Goal: Task Accomplishment & Management: Manage account settings

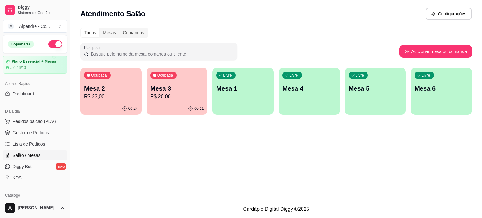
scroll to position [45, 0]
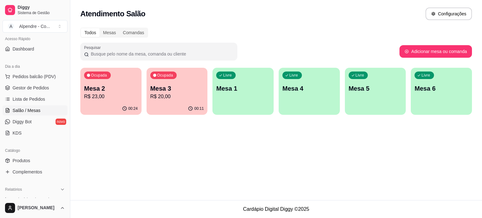
click at [114, 98] on p "R$ 23,00" at bounding box center [111, 97] width 54 height 8
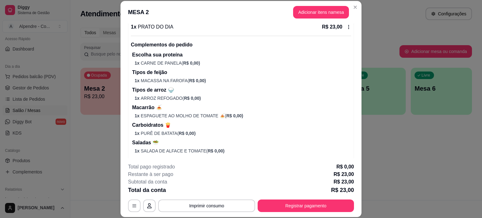
scroll to position [90, 0]
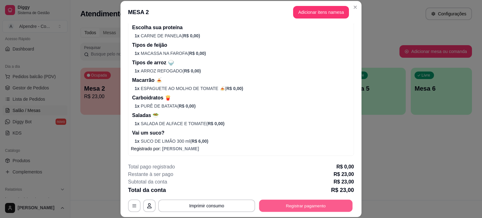
click at [306, 208] on button "Registrar pagamento" at bounding box center [305, 206] width 93 height 12
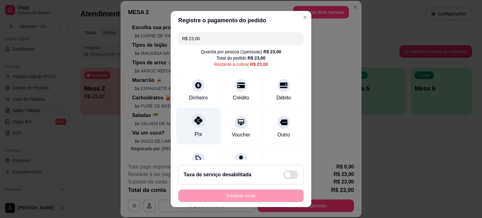
click at [204, 126] on div "Pix" at bounding box center [198, 126] width 44 height 37
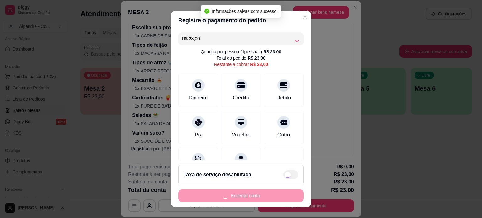
type input "R$ 0,00"
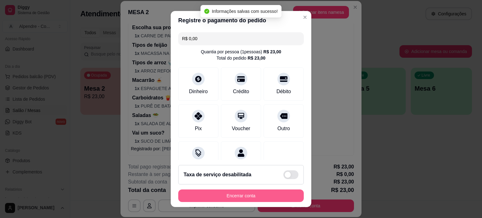
click at [260, 197] on button "Encerrar conta" at bounding box center [240, 195] width 125 height 13
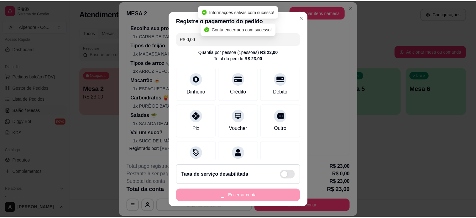
scroll to position [0, 0]
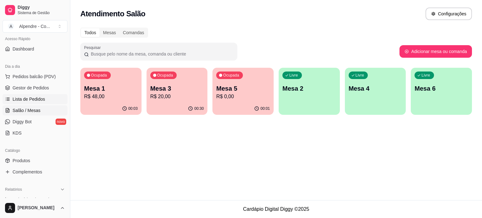
click at [31, 98] on span "Lista de Pedidos" at bounding box center [29, 99] width 33 height 6
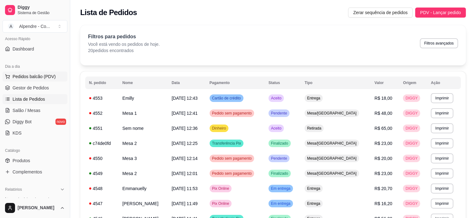
click at [35, 76] on span "Pedidos balcão (PDV)" at bounding box center [34, 76] width 43 height 6
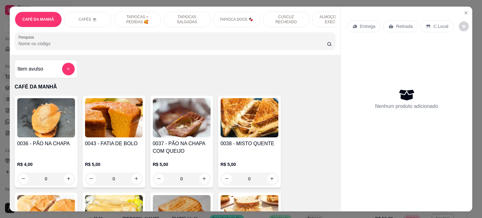
click at [33, 88] on p "CAFÉ DA MANHÃ" at bounding box center [175, 87] width 321 height 8
click at [464, 12] on icon "Close" at bounding box center [465, 12] width 5 height 5
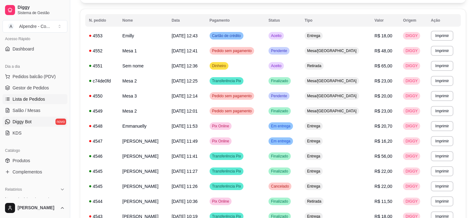
scroll to position [63, 0]
click at [33, 78] on span "Pedidos balcão (PDV)" at bounding box center [34, 76] width 43 height 6
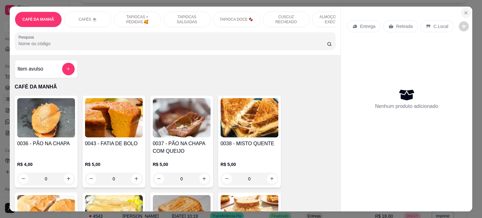
click at [463, 10] on icon "Close" at bounding box center [465, 12] width 5 height 5
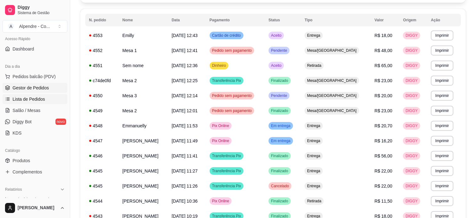
click at [30, 83] on link "Gestor de Pedidos" at bounding box center [35, 88] width 65 height 10
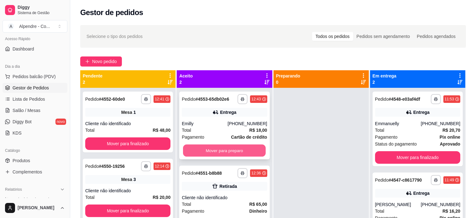
click at [233, 150] on button "Mover para preparo" at bounding box center [224, 151] width 83 height 12
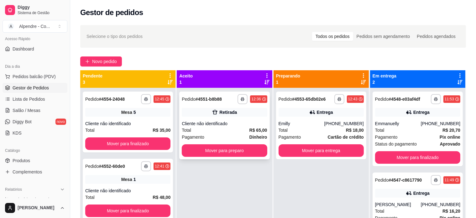
click at [216, 126] on div "Cliente não identificado" at bounding box center [224, 123] width 85 height 6
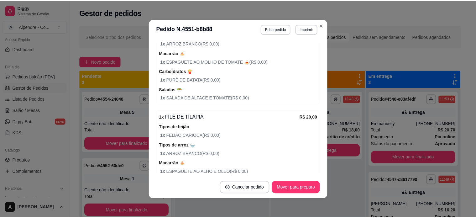
scroll to position [220, 0]
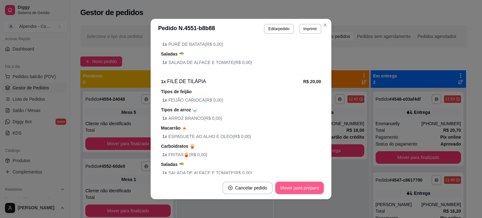
click at [302, 185] on button "Mover para preparo" at bounding box center [299, 188] width 49 height 13
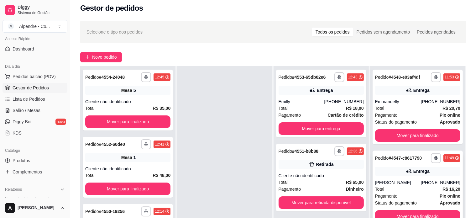
scroll to position [1, 0]
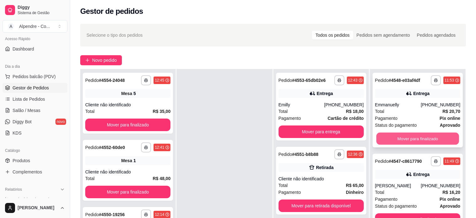
click at [418, 136] on button "Mover para finalizado" at bounding box center [418, 139] width 83 height 12
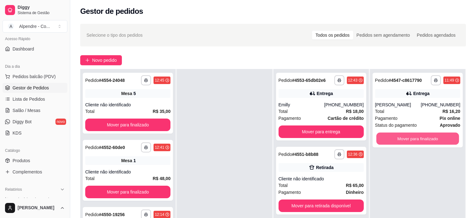
click at [418, 136] on button "Mover para finalizado" at bounding box center [418, 139] width 83 height 12
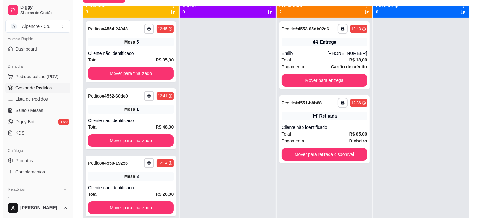
scroll to position [0, 0]
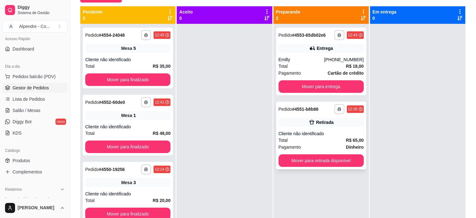
click at [321, 138] on div "Total R$ 65,00" at bounding box center [321, 140] width 85 height 7
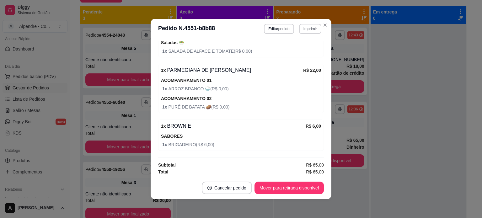
scroll to position [1, 0]
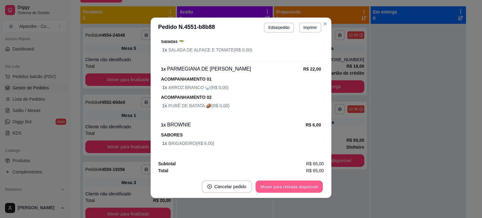
click at [292, 187] on button "Mover para retirada disponível" at bounding box center [288, 187] width 67 height 12
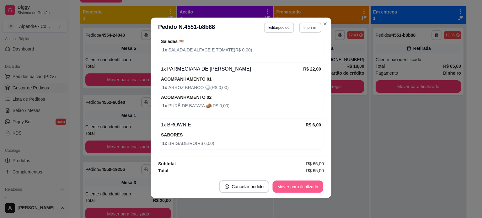
click at [292, 187] on button "Mover para finalizado" at bounding box center [298, 187] width 51 height 12
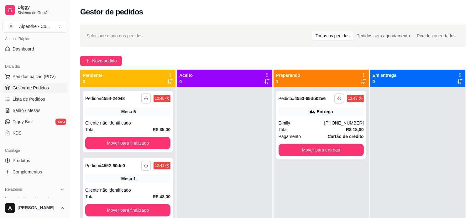
scroll to position [0, 0]
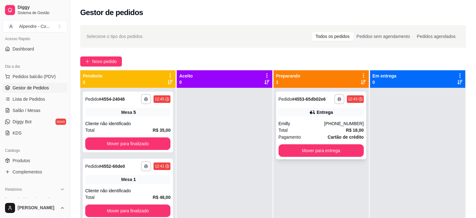
click at [310, 125] on div "Emilly" at bounding box center [302, 123] width 46 height 6
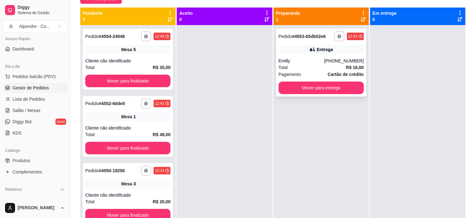
click at [306, 69] on div "Total R$ 18,00" at bounding box center [321, 67] width 85 height 7
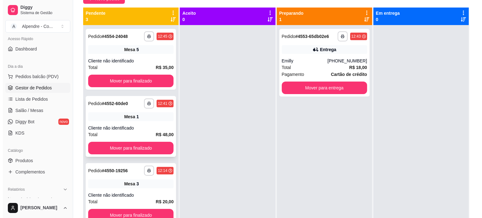
scroll to position [18, 0]
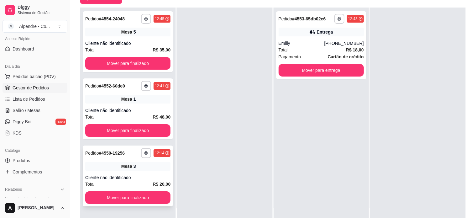
click at [141, 180] on div "Cliente não identificado" at bounding box center [127, 177] width 85 height 6
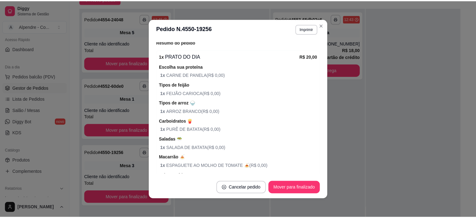
scroll to position [94, 0]
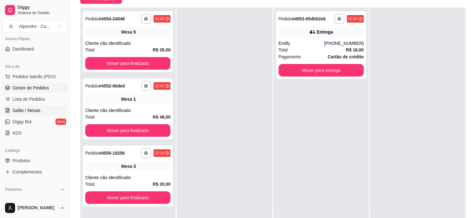
click at [26, 111] on span "Salão / Mesas" at bounding box center [27, 110] width 28 height 6
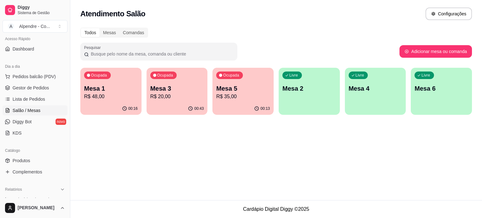
click at [151, 96] on p "R$ 20,00" at bounding box center [177, 97] width 54 height 8
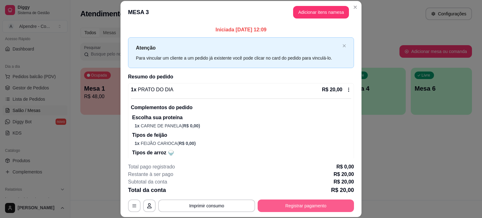
click at [317, 204] on button "Registrar pagamento" at bounding box center [306, 206] width 96 height 13
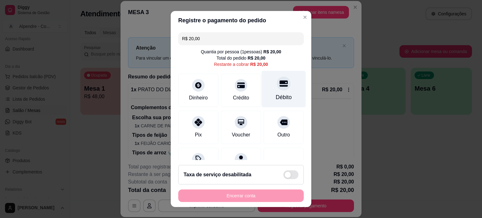
click at [274, 91] on div "Débito" at bounding box center [284, 89] width 44 height 37
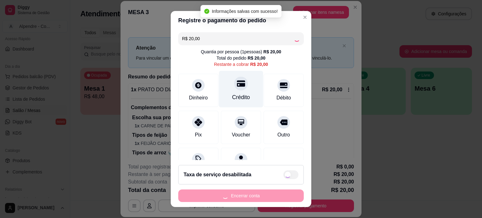
click at [247, 90] on div "Crédito" at bounding box center [241, 89] width 44 height 37
type input "R$ 0,00"
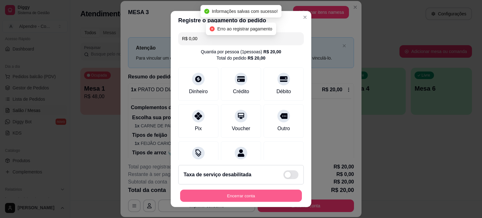
click at [245, 195] on button "Encerrar conta" at bounding box center [241, 196] width 122 height 12
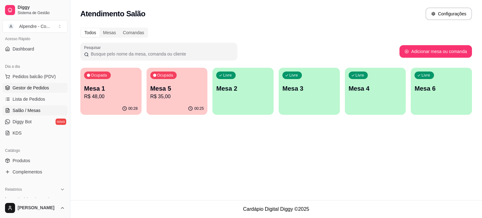
click at [38, 86] on span "Gestor de Pedidos" at bounding box center [31, 88] width 36 height 6
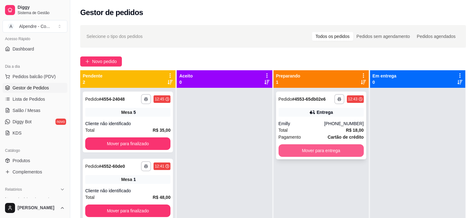
click at [325, 153] on button "Mover para entrega" at bounding box center [321, 150] width 85 height 13
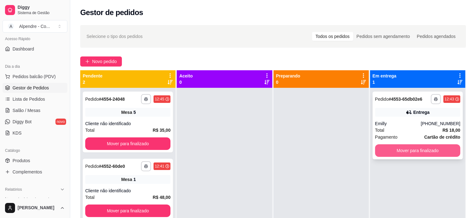
click at [404, 149] on button "Mover para finalizado" at bounding box center [417, 150] width 85 height 13
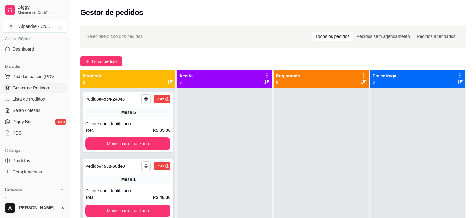
click at [138, 190] on div "Cliente não identificado" at bounding box center [127, 191] width 85 height 6
click at [146, 118] on div "**********" at bounding box center [128, 122] width 90 height 61
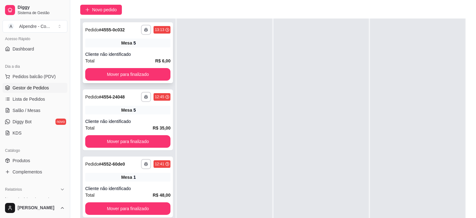
scroll to position [63, 0]
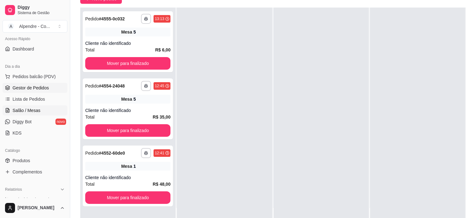
click at [23, 111] on span "Salão / Mesas" at bounding box center [27, 110] width 28 height 6
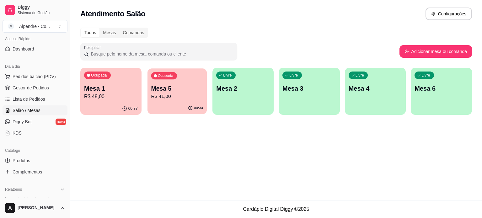
click at [178, 91] on p "Mesa 5" at bounding box center [177, 88] width 52 height 8
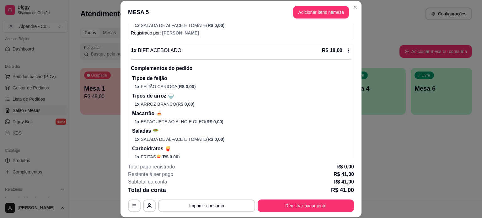
scroll to position [229, 0]
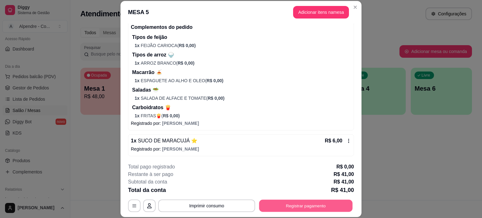
click at [283, 205] on button "Registrar pagamento" at bounding box center [305, 206] width 93 height 12
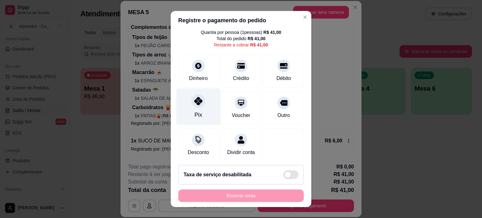
scroll to position [30, 0]
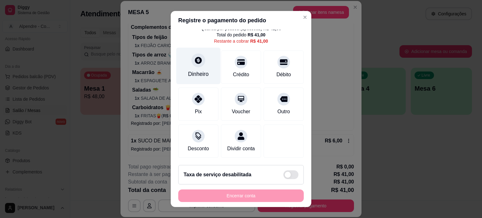
click at [197, 70] on div "Dinheiro" at bounding box center [198, 74] width 21 height 8
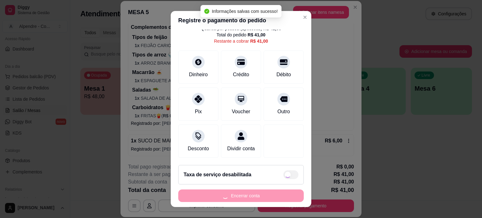
type input "R$ 0,00"
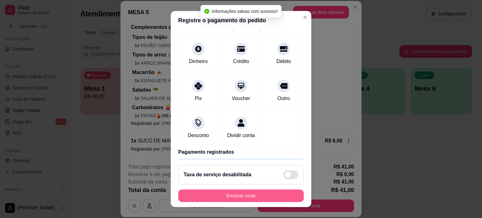
click at [252, 193] on button "Encerrar conta" at bounding box center [240, 195] width 125 height 13
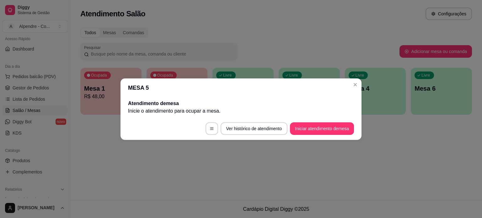
scroll to position [0, 0]
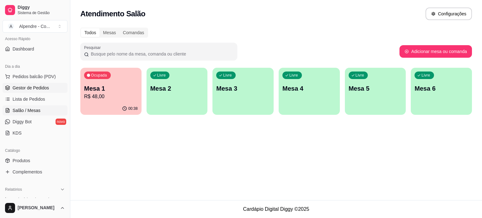
click at [36, 85] on span "Gestor de Pedidos" at bounding box center [31, 88] width 36 height 6
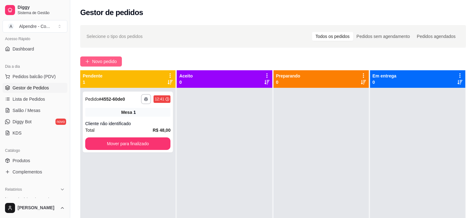
click at [104, 63] on span "Novo pedido" at bounding box center [104, 61] width 25 height 7
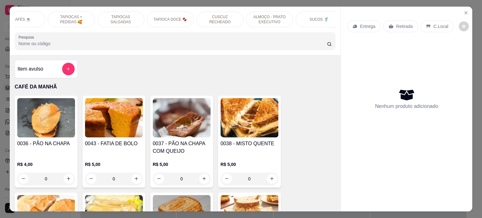
scroll to position [0, 72]
click at [250, 19] on p "ALMOÇO - PRATO EXECUTIVO" at bounding box center [263, 19] width 36 height 10
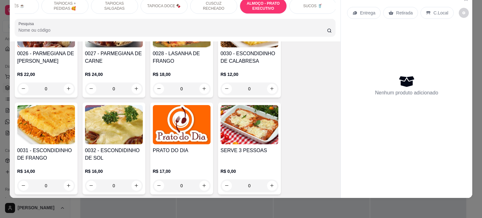
scroll to position [1475, 0]
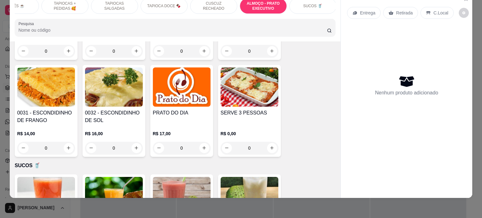
click at [197, 130] on p "R$ 17,00" at bounding box center [182, 133] width 58 height 6
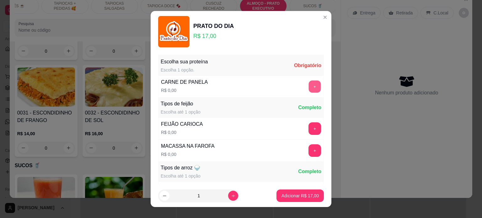
click at [309, 87] on button "+" at bounding box center [315, 86] width 12 height 12
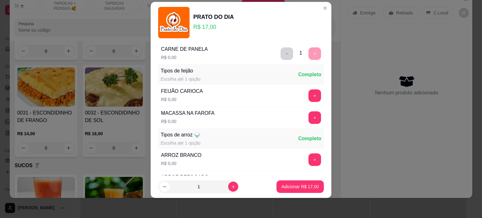
scroll to position [45, 0]
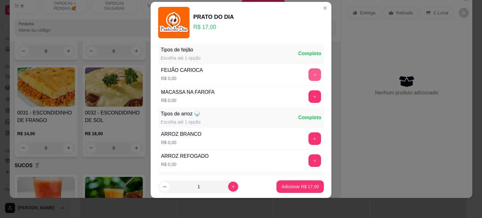
click at [308, 75] on button "+" at bounding box center [314, 74] width 13 height 13
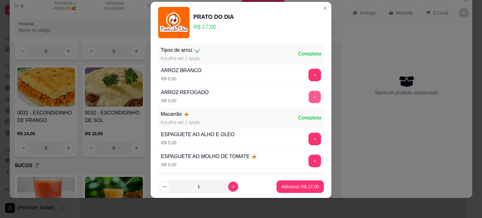
click at [309, 95] on button "+" at bounding box center [315, 97] width 12 height 12
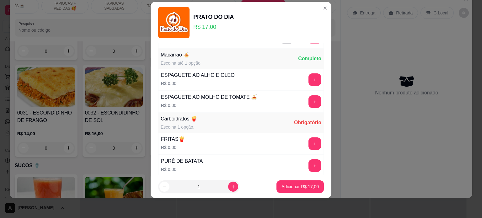
scroll to position [172, 0]
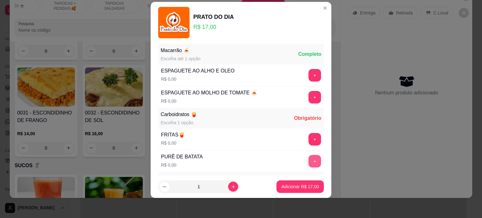
click at [308, 162] on button "+" at bounding box center [314, 161] width 13 height 13
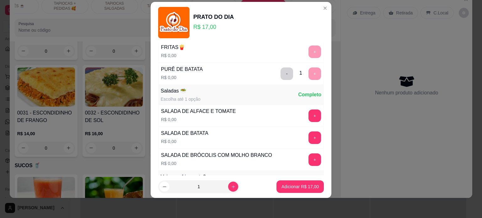
scroll to position [266, 0]
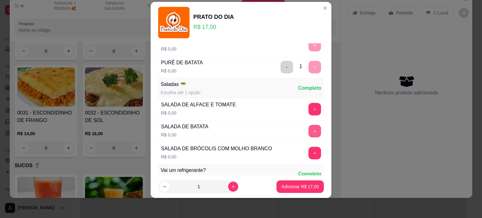
click at [308, 130] on button "+" at bounding box center [314, 131] width 13 height 13
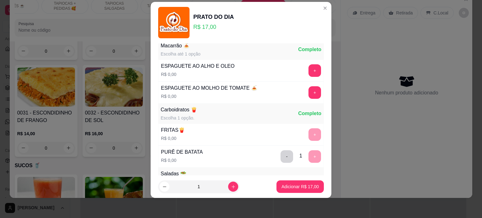
scroll to position [172, 0]
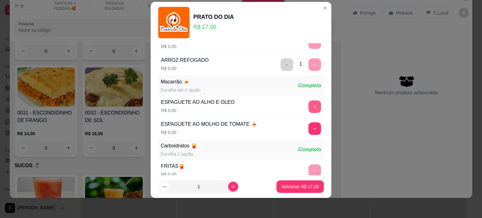
click at [308, 106] on button "+" at bounding box center [314, 106] width 13 height 13
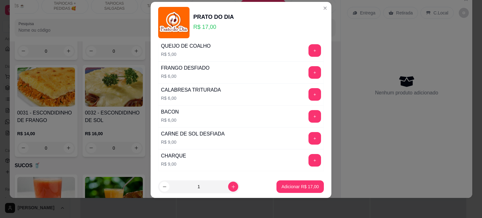
scroll to position [1363, 0]
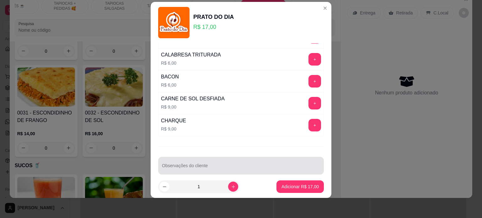
click at [200, 165] on input "Observações do cliente" at bounding box center [241, 168] width 158 height 6
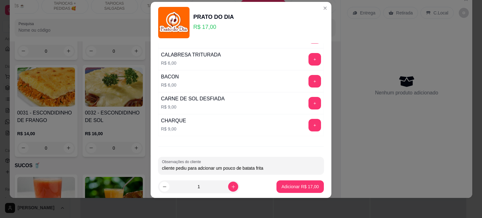
type input "cliente pediu para adcionar um pouco de batata frita"
click at [277, 187] on button "Adicionar R$ 17,00" at bounding box center [300, 187] width 46 height 12
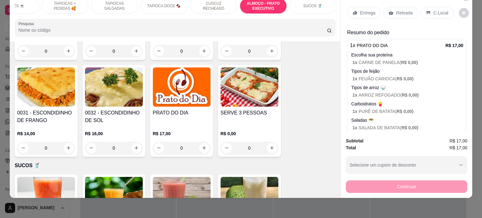
click at [360, 10] on p "Entrega" at bounding box center [367, 13] width 15 height 6
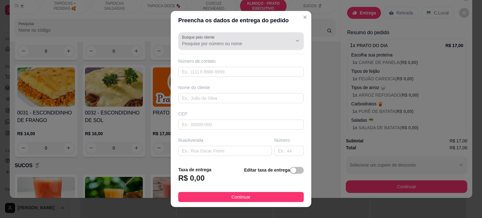
click at [205, 40] on input "Busque pelo cliente" at bounding box center [232, 43] width 100 height 6
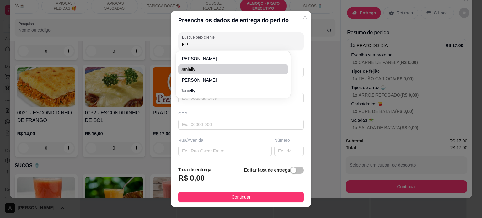
click at [199, 68] on span "Janielly" at bounding box center [230, 69] width 98 height 6
type input "Janielly"
type input "558386344537"
type input "Janielly"
type input "[PERSON_NAME]"
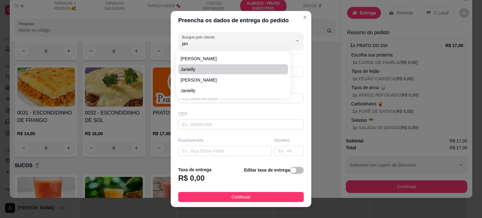
type input "DESPACHANTES"
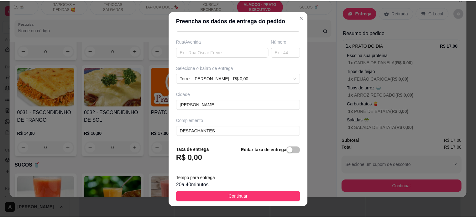
scroll to position [0, 0]
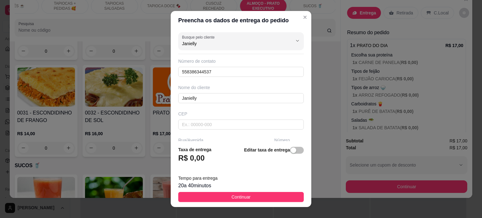
type input "Janielly"
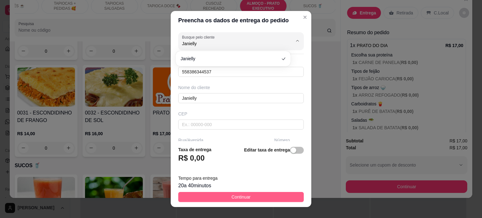
click at [236, 194] on span "Continuar" at bounding box center [240, 197] width 19 height 7
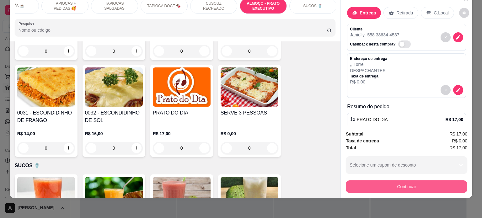
click at [364, 185] on button "Continuar" at bounding box center [406, 186] width 121 height 13
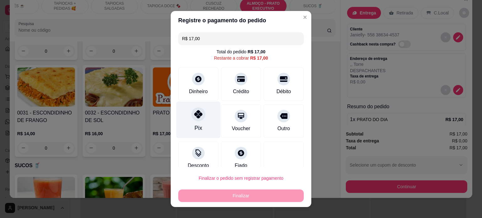
click at [187, 125] on div "Pix" at bounding box center [198, 119] width 44 height 37
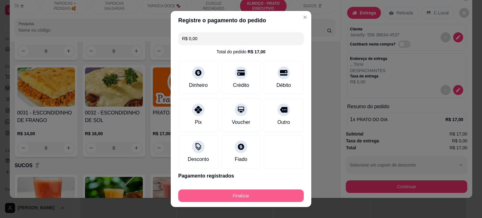
click at [233, 197] on button "Finalizar" at bounding box center [240, 195] width 125 height 13
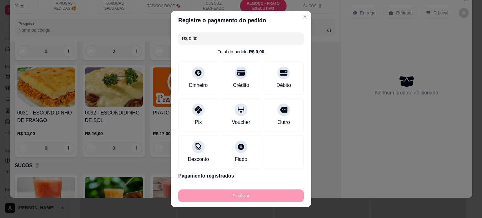
type input "-R$ 17,00"
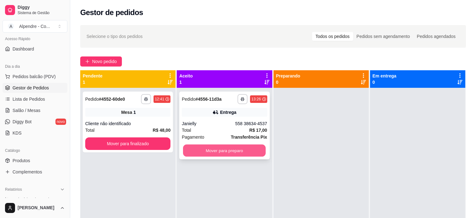
click at [209, 152] on button "Mover para preparo" at bounding box center [224, 151] width 83 height 12
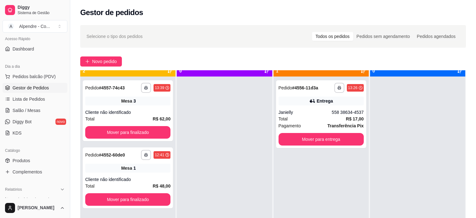
scroll to position [18, 0]
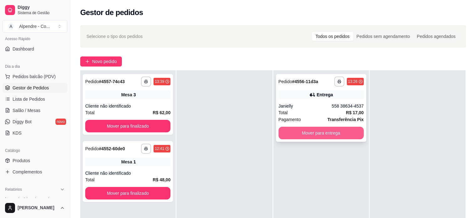
click at [338, 129] on button "Mover para entrega" at bounding box center [321, 133] width 85 height 13
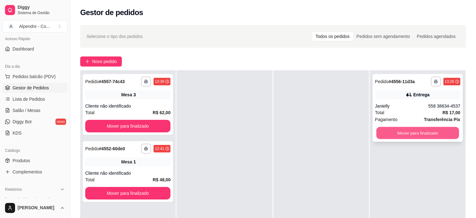
click at [405, 130] on button "Mover para finalizado" at bounding box center [418, 133] width 83 height 12
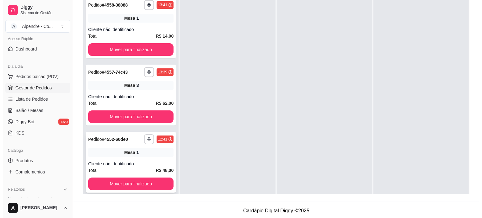
scroll to position [0, 0]
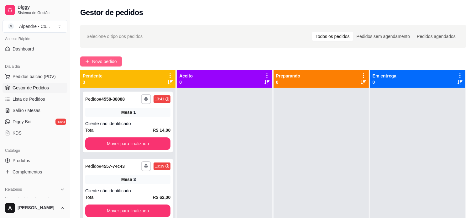
click at [97, 63] on span "Novo pedido" at bounding box center [104, 61] width 25 height 7
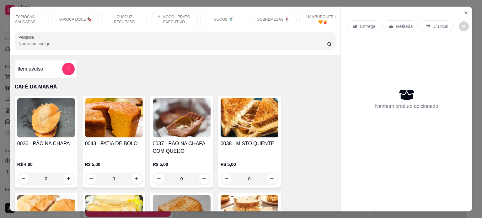
scroll to position [0, 171]
click at [267, 17] on p "SOBREMESAS 🍨" at bounding box center [264, 19] width 32 height 5
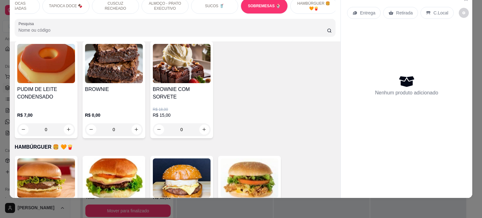
scroll to position [2011, 0]
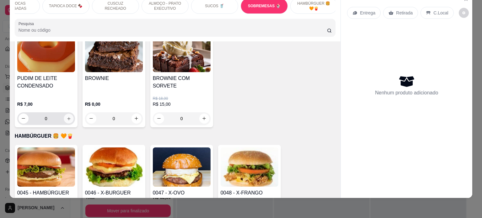
click at [66, 116] on icon "increase-product-quantity" at bounding box center [68, 118] width 5 height 5
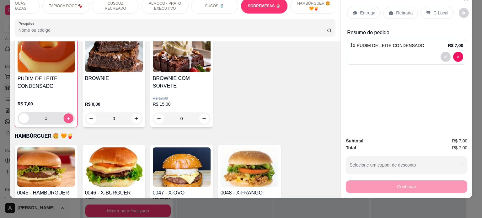
click at [66, 116] on icon "increase-product-quantity" at bounding box center [68, 118] width 5 height 5
type input "3"
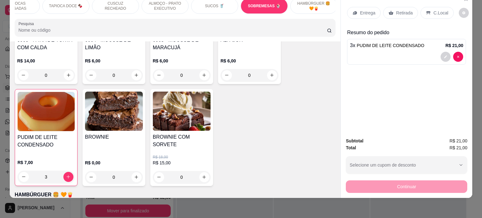
scroll to position [1917, 0]
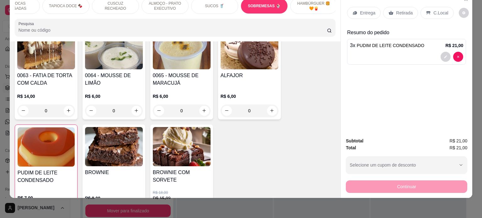
click at [269, 108] on div "0" at bounding box center [250, 110] width 58 height 13
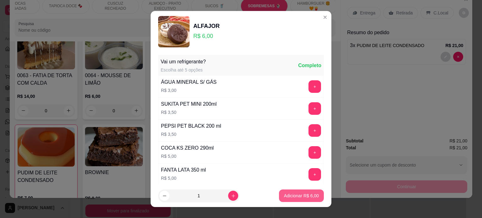
click at [292, 193] on button "Adicionar R$ 6,00" at bounding box center [301, 195] width 45 height 13
type input "1"
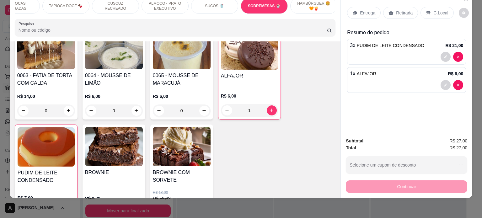
click at [404, 10] on p "Retirada" at bounding box center [404, 13] width 17 height 6
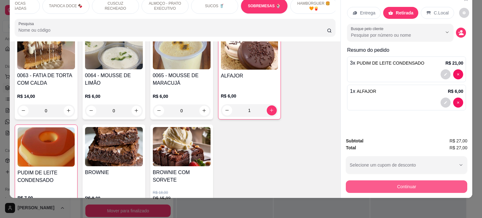
click at [402, 180] on button "Continuar" at bounding box center [406, 186] width 121 height 13
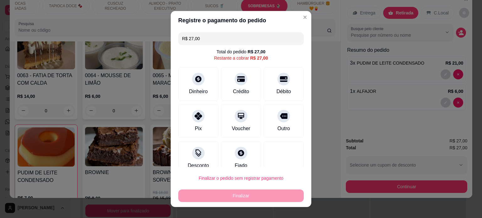
click at [291, 92] on div "Débito" at bounding box center [283, 83] width 40 height 33
type input "R$ 0,00"
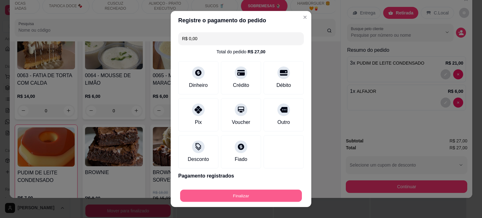
click at [272, 195] on button "Finalizar" at bounding box center [241, 196] width 122 height 12
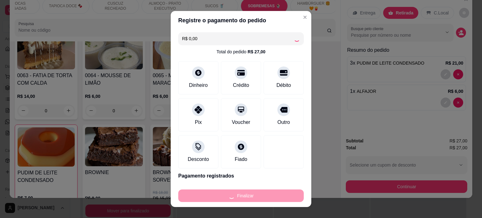
type input "0"
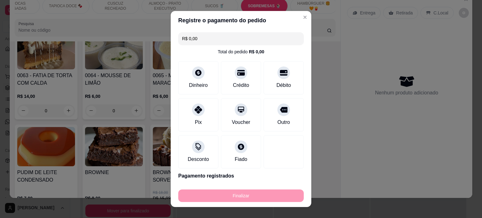
type input "-R$ 27,00"
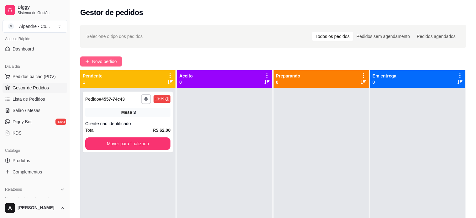
click at [97, 63] on span "Novo pedido" at bounding box center [104, 61] width 25 height 7
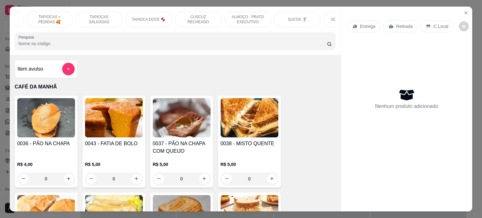
scroll to position [0, 101]
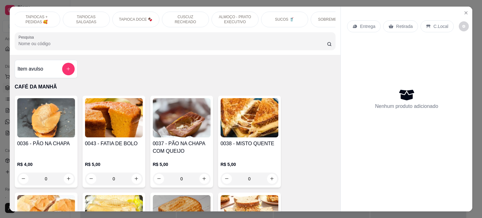
click at [234, 19] on p "ALMOÇO - PRATO EXECUTIVO" at bounding box center [235, 19] width 36 height 10
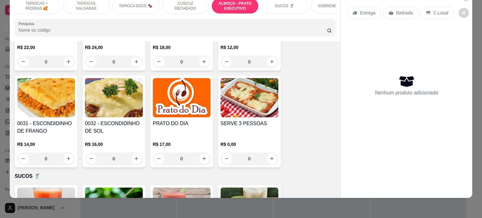
scroll to position [1475, 0]
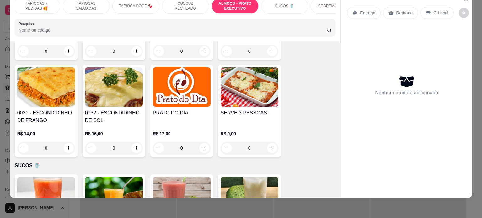
click at [202, 142] on div "0" at bounding box center [182, 148] width 58 height 13
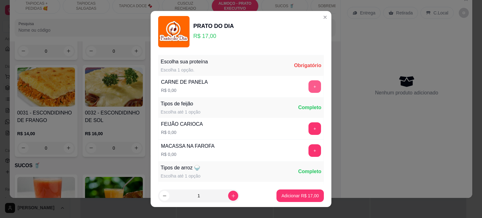
click at [308, 83] on button "+" at bounding box center [314, 86] width 13 height 13
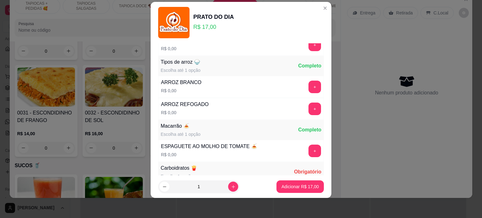
scroll to position [108, 0]
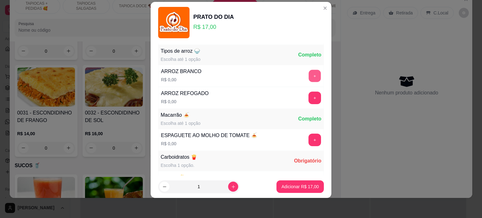
click at [309, 79] on button "+" at bounding box center [315, 76] width 12 height 12
click at [309, 140] on button "+" at bounding box center [315, 140] width 12 height 12
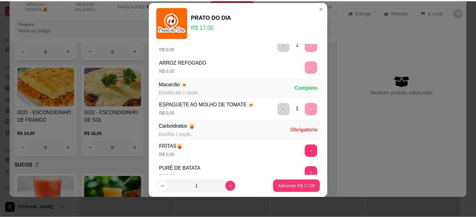
scroll to position [170, 0]
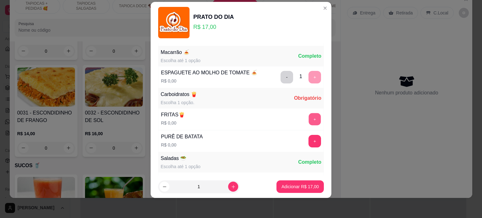
click at [309, 116] on button "+" at bounding box center [315, 119] width 12 height 12
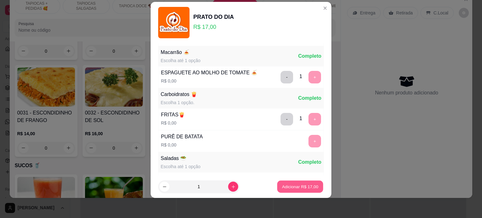
click at [299, 184] on p "Adicionar R$ 17,00" at bounding box center [300, 187] width 36 height 6
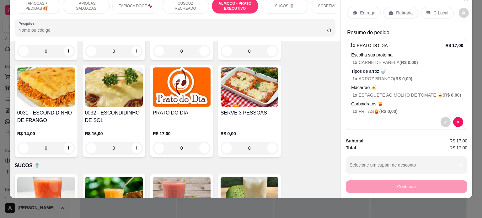
click at [363, 10] on p "Entrega" at bounding box center [367, 13] width 15 height 6
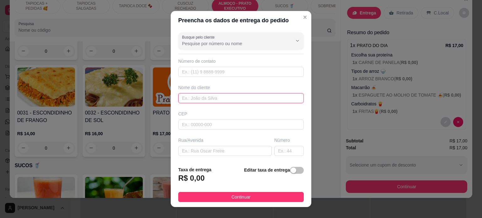
click at [207, 95] on input "text" at bounding box center [240, 98] width 125 height 10
type input "d"
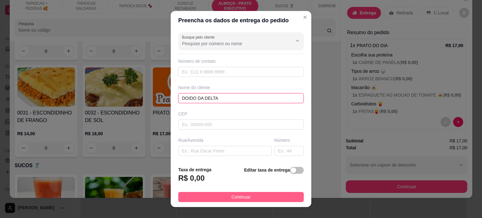
type input "DOIDO DA DELTA"
click at [255, 195] on button "Continuar" at bounding box center [240, 197] width 125 height 10
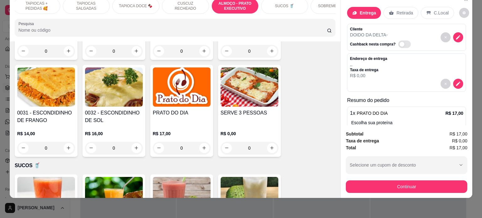
click at [393, 188] on div "Subtotal R$ 17,00 Taxa de entrega R$ 0,00 Total R$ 17,00 Selecione um cupom de …" at bounding box center [406, 161] width 131 height 72
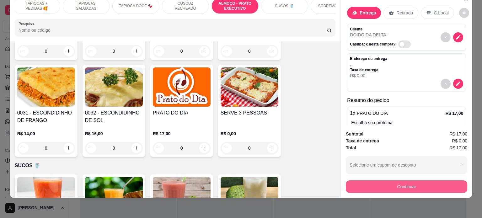
click at [393, 184] on button "Continuar" at bounding box center [406, 186] width 121 height 13
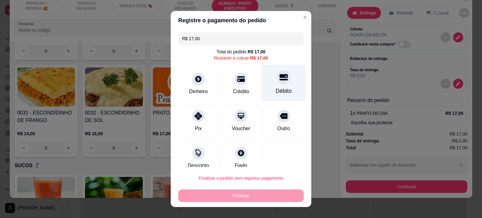
click at [267, 84] on div "Débito" at bounding box center [284, 82] width 44 height 37
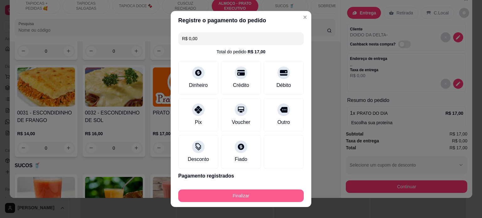
click at [245, 192] on button "Finalizar" at bounding box center [240, 195] width 125 height 13
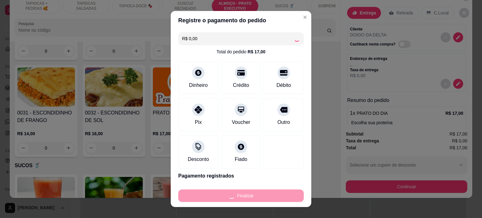
type input "-R$ 17,00"
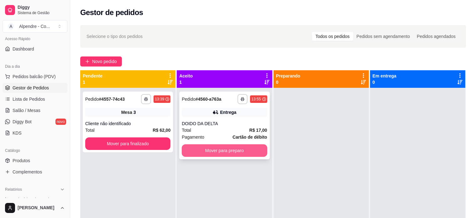
click at [227, 150] on button "Mover para preparo" at bounding box center [224, 150] width 85 height 13
click at [227, 153] on button "Mover para preparo" at bounding box center [224, 151] width 83 height 12
click at [138, 127] on div "Total R$ 62,00" at bounding box center [127, 130] width 85 height 7
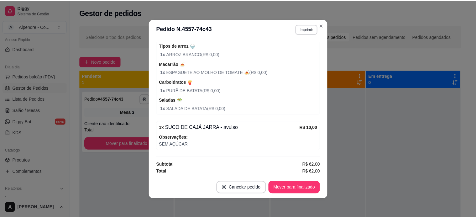
scroll to position [1, 0]
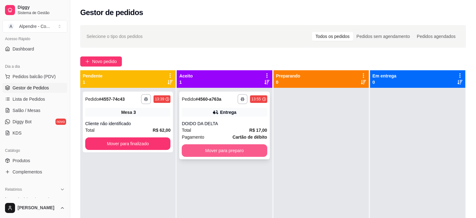
click at [221, 149] on button "Mover para preparo" at bounding box center [224, 150] width 85 height 13
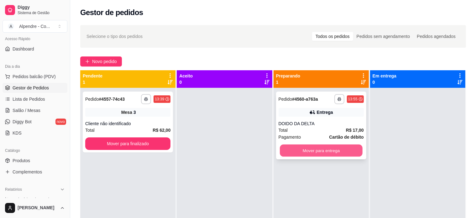
click at [299, 150] on button "Mover para entrega" at bounding box center [321, 151] width 83 height 12
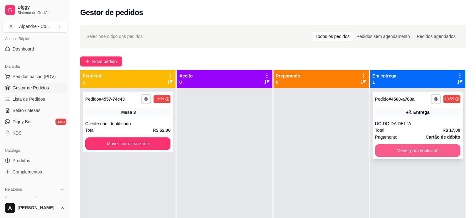
click at [392, 151] on button "Mover para finalizado" at bounding box center [417, 150] width 85 height 13
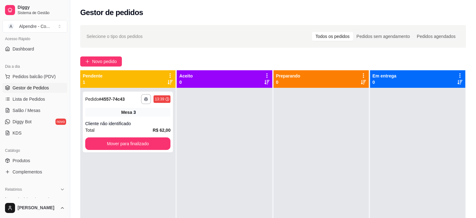
click at [28, 115] on ul "Pedidos balcão (PDV) Gestor de Pedidos Lista de Pedidos Salão / Mesas Diggy Bot…" at bounding box center [35, 105] width 65 height 67
click at [28, 110] on span "Salão / Mesas" at bounding box center [27, 110] width 28 height 6
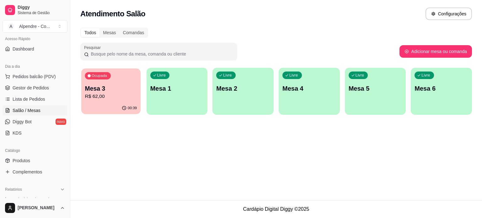
click at [83, 109] on div "00:39" at bounding box center [110, 108] width 59 height 12
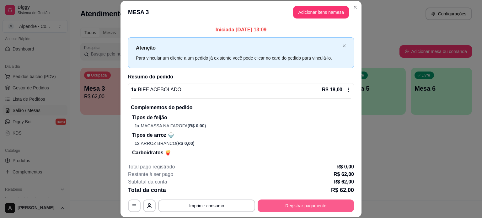
click at [304, 207] on button "Registrar pagamento" at bounding box center [306, 206] width 96 height 13
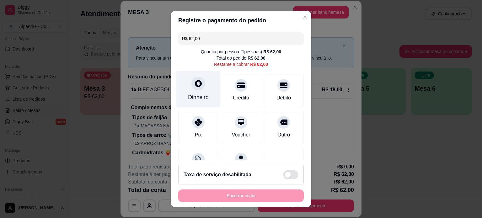
click at [195, 93] on div "Dinheiro" at bounding box center [198, 89] width 44 height 37
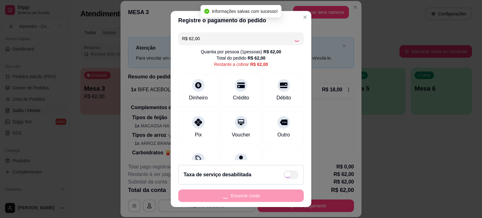
type input "R$ 0,00"
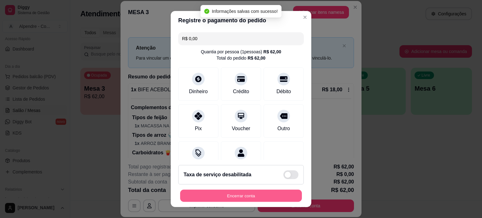
click at [248, 197] on button "Encerrar conta" at bounding box center [241, 196] width 122 height 12
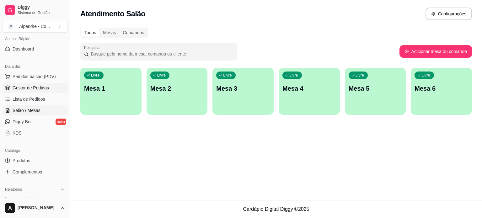
click at [25, 91] on link "Gestor de Pedidos" at bounding box center [35, 88] width 65 height 10
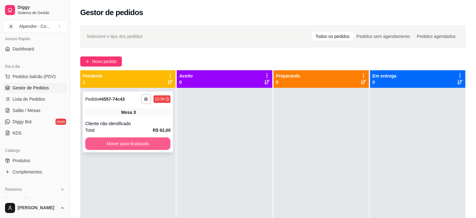
click at [141, 146] on button "Mover para finalizado" at bounding box center [127, 143] width 85 height 13
